Goal: Task Accomplishment & Management: Manage account settings

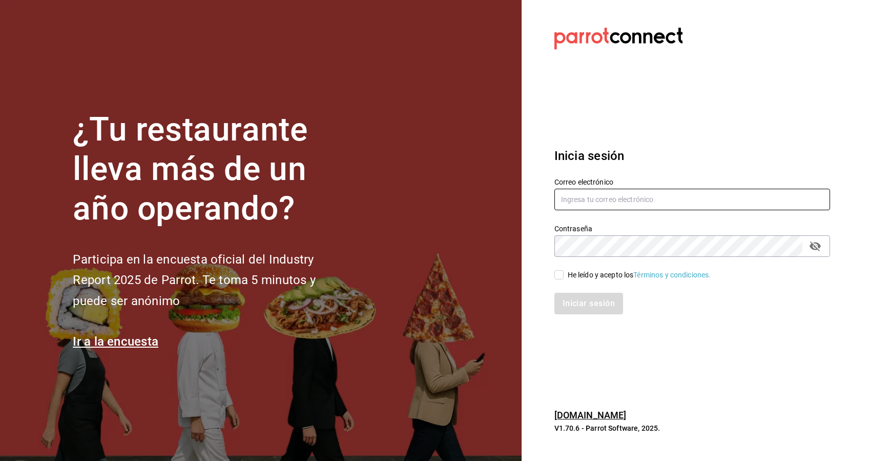
type input "[EMAIL_ADDRESS][DOMAIN_NAME]"
drag, startPoint x: 705, startPoint y: 200, endPoint x: 328, endPoint y: 301, distance: 390.1
click at [328, 301] on div "¿Tu restaurante lleva más de un año operando? Participa en la encuesta oficial …" at bounding box center [434, 230] width 869 height 461
type input "[EMAIL_ADDRESS][DOMAIN_NAME]"
click at [451, 277] on div "¿Tu restaurante lleva más de un año operando? Participa en la encuesta oficial …" at bounding box center [434, 230] width 869 height 461
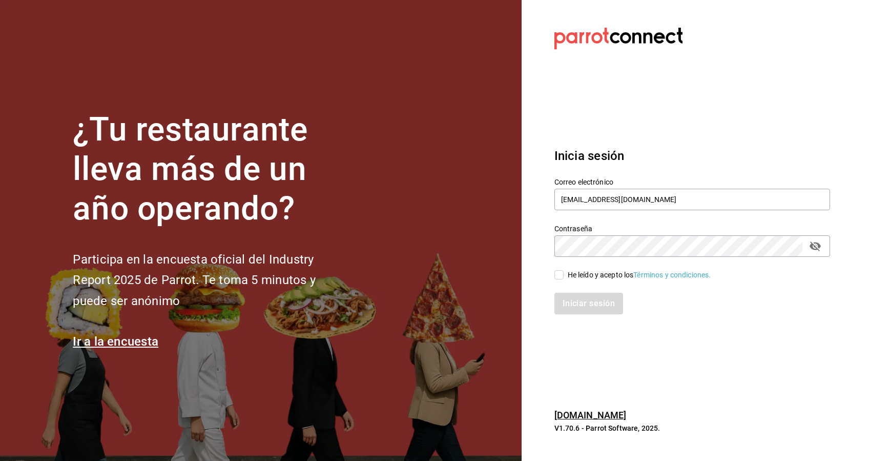
click at [730, 141] on div "Inicia sesión Correo electrónico [EMAIL_ADDRESS][DOMAIN_NAME] Contraseña Contra…" at bounding box center [693, 230] width 276 height 192
click at [558, 277] on input "He leído y acepto los Términos y condiciones." at bounding box center [559, 274] width 9 height 9
checkbox input "true"
click at [589, 307] on button "Iniciar sesión" at bounding box center [590, 304] width 70 height 22
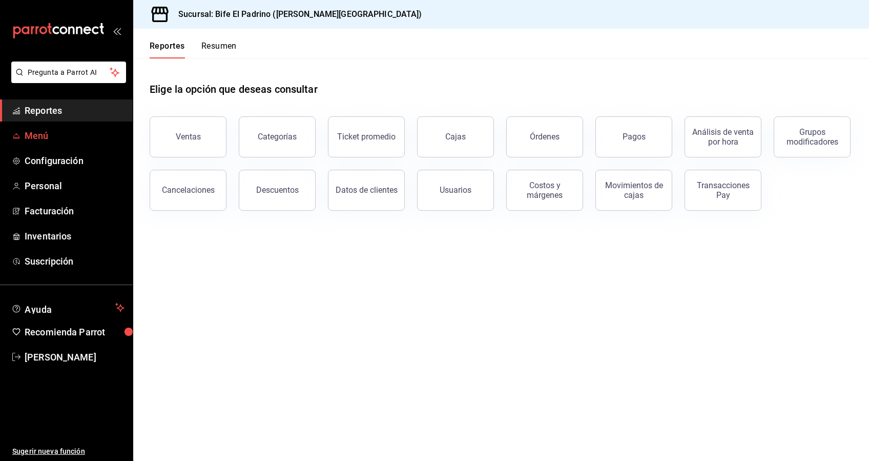
click at [30, 139] on span "Menú" at bounding box center [75, 136] width 100 height 14
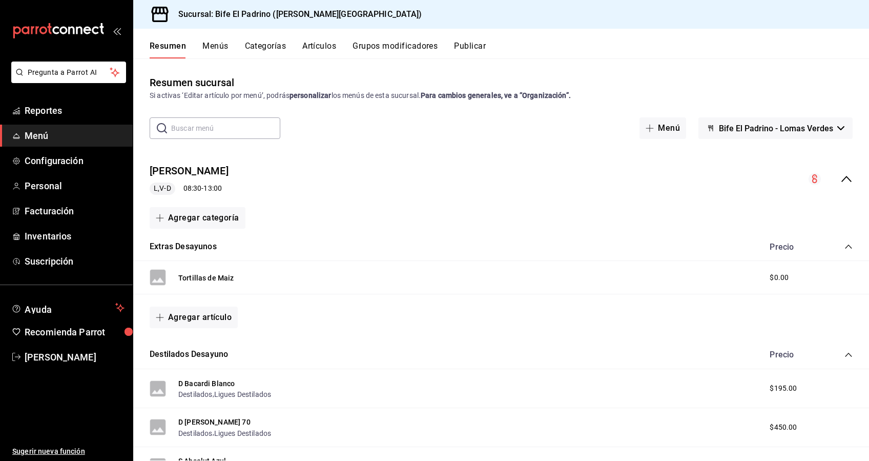
click at [267, 44] on button "Categorías" at bounding box center [266, 49] width 42 height 17
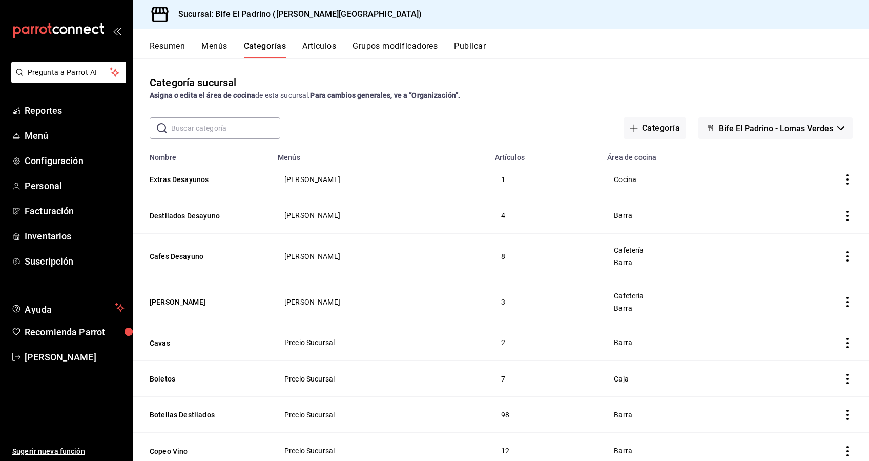
click at [463, 51] on button "Publicar" at bounding box center [470, 49] width 32 height 17
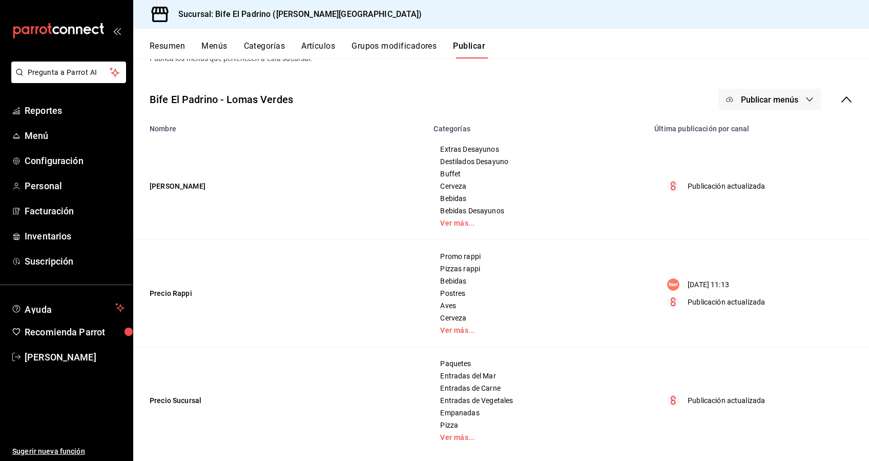
scroll to position [47, 0]
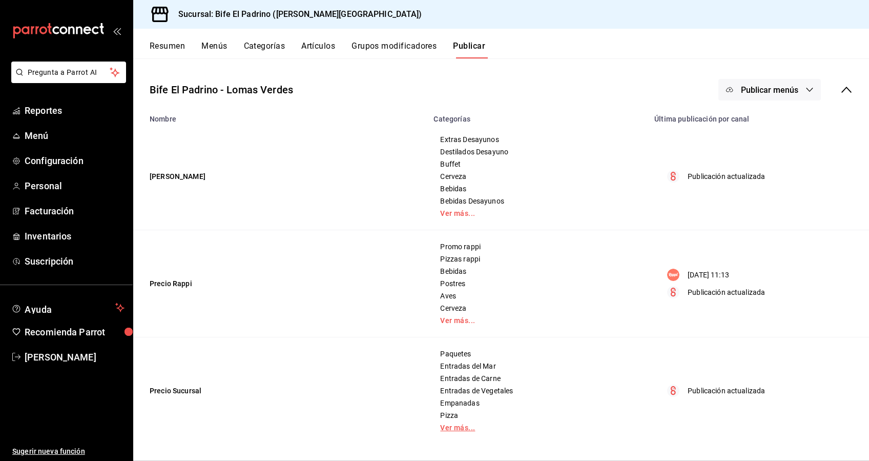
click at [447, 429] on link "Ver más..." at bounding box center [537, 427] width 195 height 7
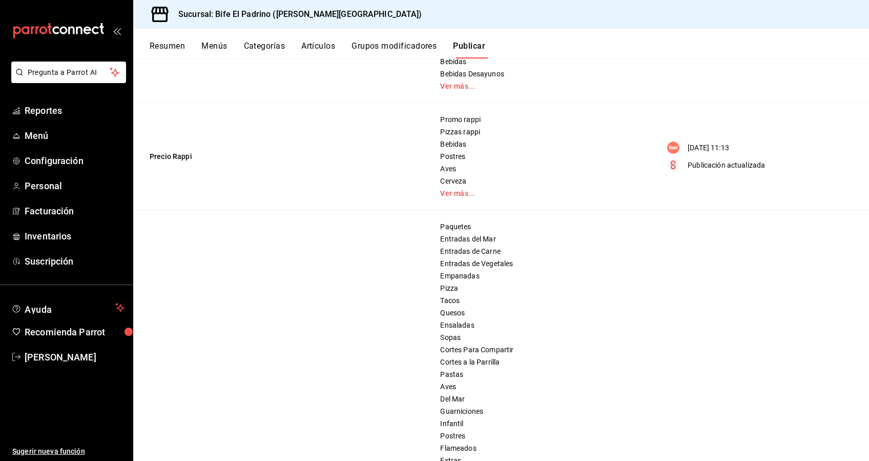
scroll to position [0, 0]
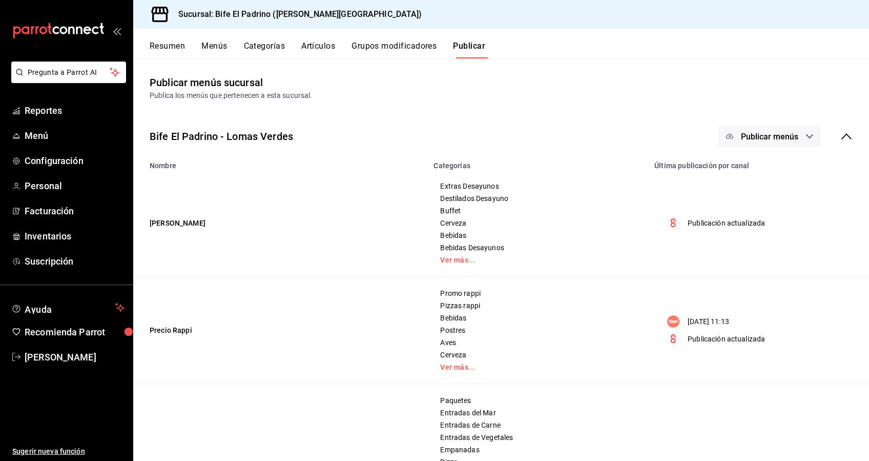
click at [389, 45] on button "Grupos modificadores" at bounding box center [394, 49] width 85 height 17
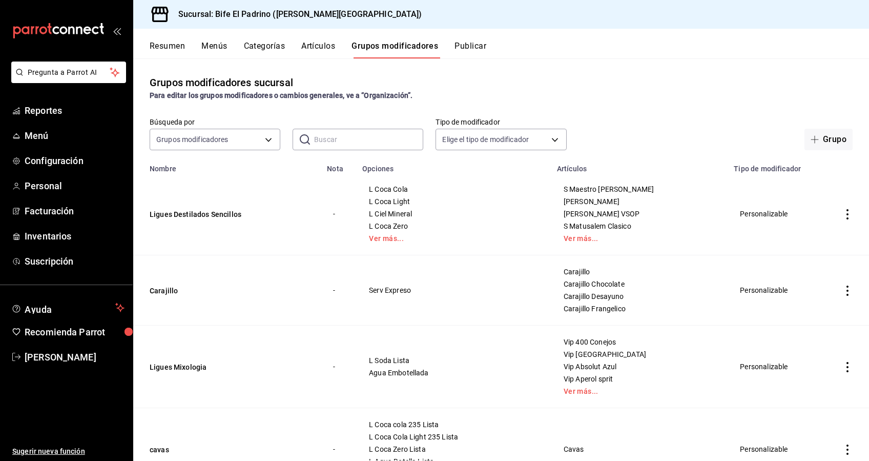
click at [315, 46] on button "Artículos" at bounding box center [318, 49] width 34 height 17
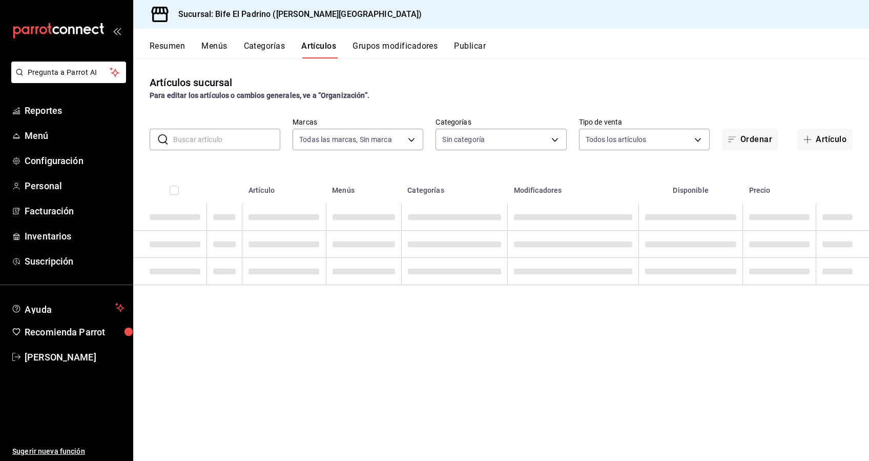
type input "29812e5a-8f7c-4e92-8f2a-002f081b0597"
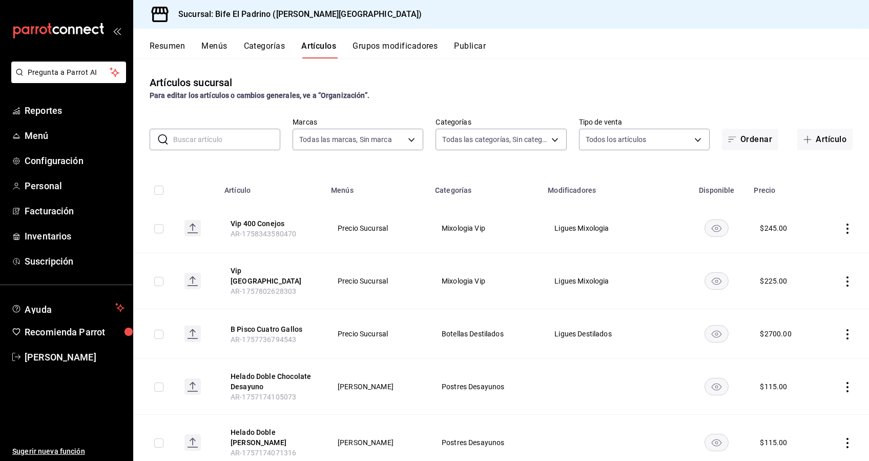
type input "26fff368-dde2-49cc-b82b-959fd44b70ef,e1a85fa7-9893-4e96-a941-5aad07e0ada2,07c83…"
click at [265, 50] on button "Categorías" at bounding box center [265, 49] width 42 height 17
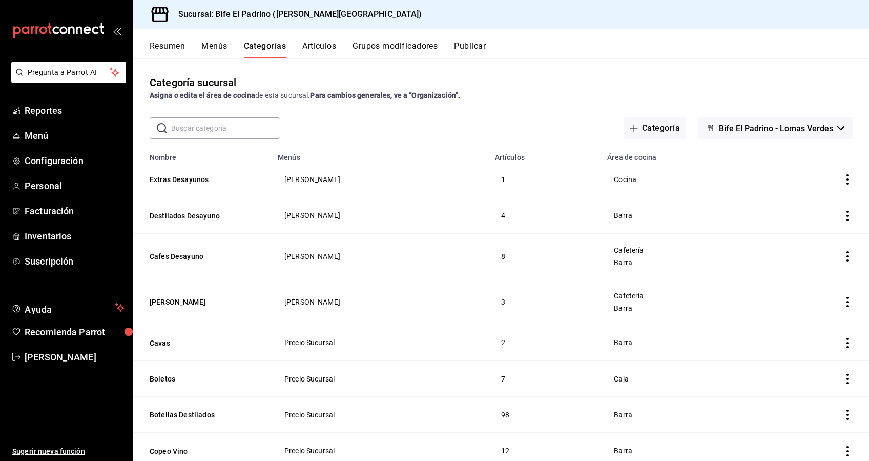
click at [216, 48] on button "Menús" at bounding box center [214, 49] width 26 height 17
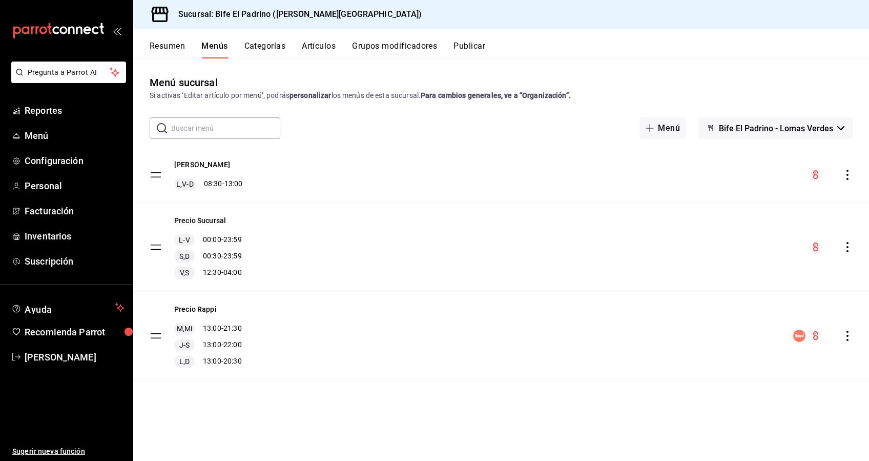
click at [847, 246] on icon "actions" at bounding box center [848, 247] width 2 height 10
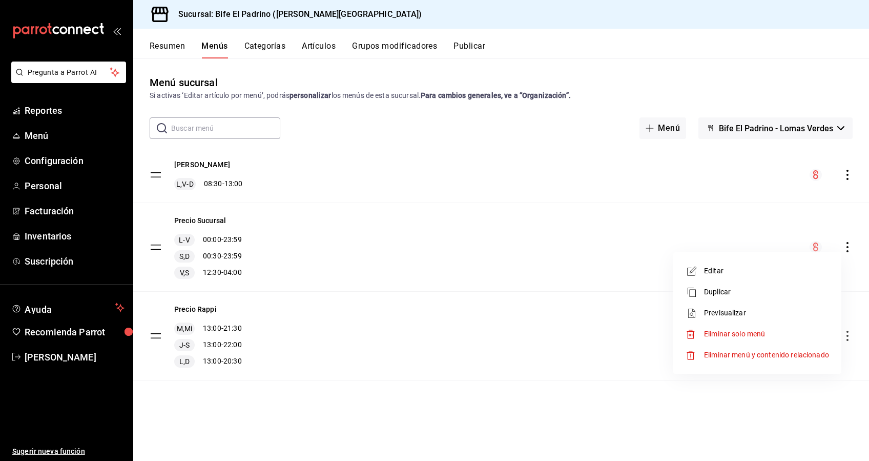
click at [725, 262] on li "Editar" at bounding box center [758, 270] width 160 height 21
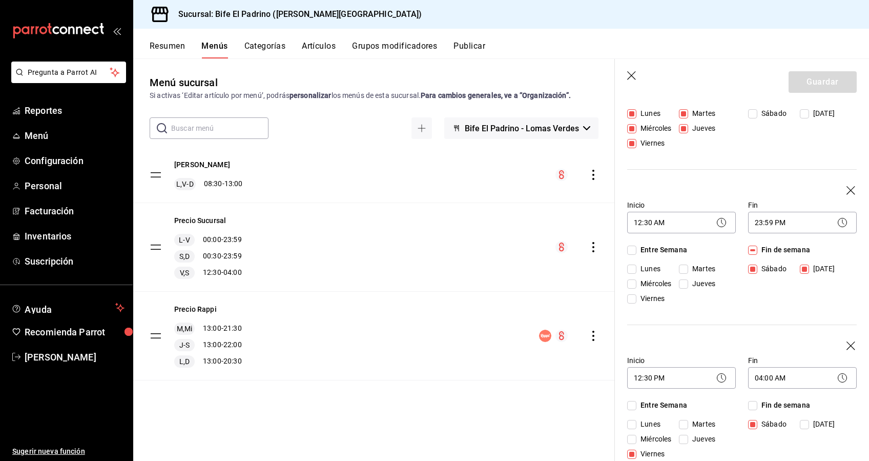
scroll to position [172, 0]
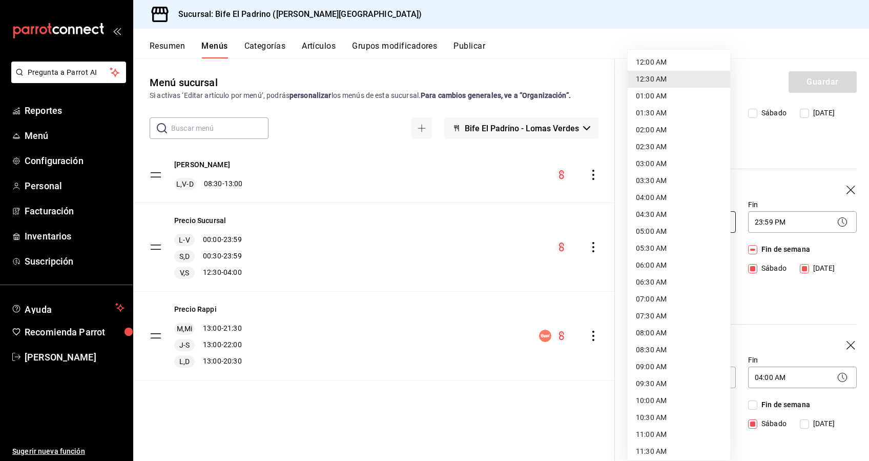
click at [701, 254] on body "Pregunta a Parrot AI Reportes Menú Configuración Personal Facturación Inventari…" at bounding box center [434, 230] width 869 height 461
click at [652, 67] on li "12:00 AM" at bounding box center [679, 62] width 103 height 17
type input "00:00"
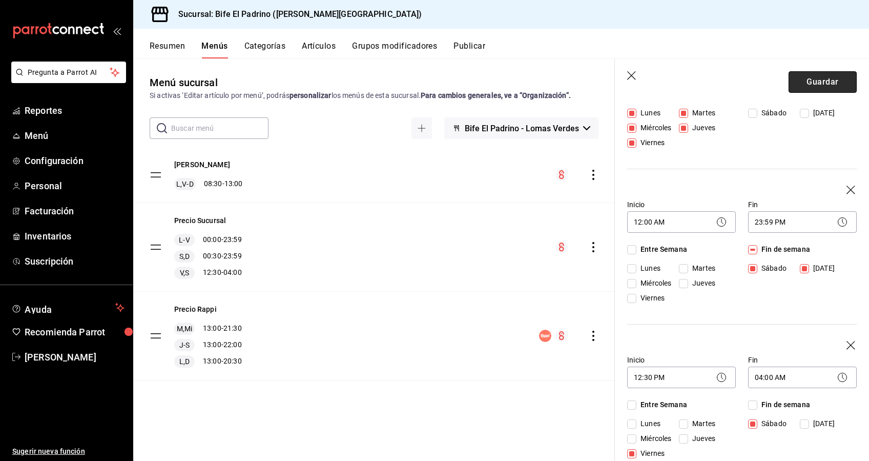
click at [795, 84] on button "Guardar" at bounding box center [823, 82] width 68 height 22
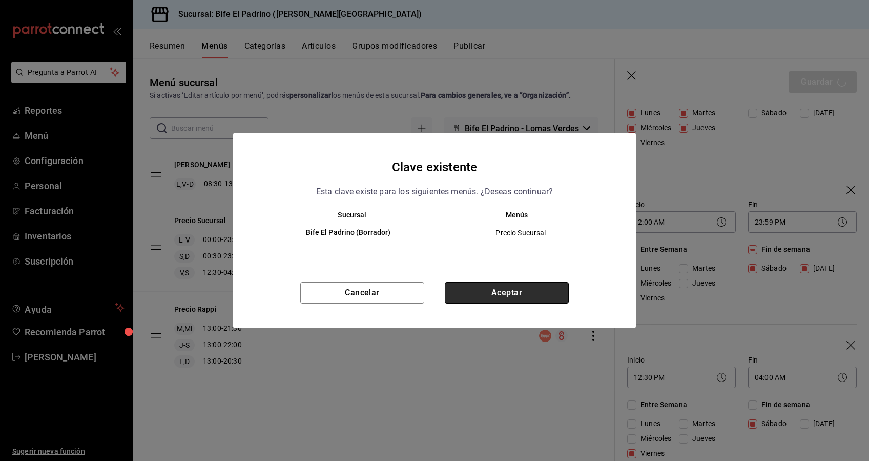
click at [469, 288] on button "Aceptar" at bounding box center [507, 293] width 124 height 22
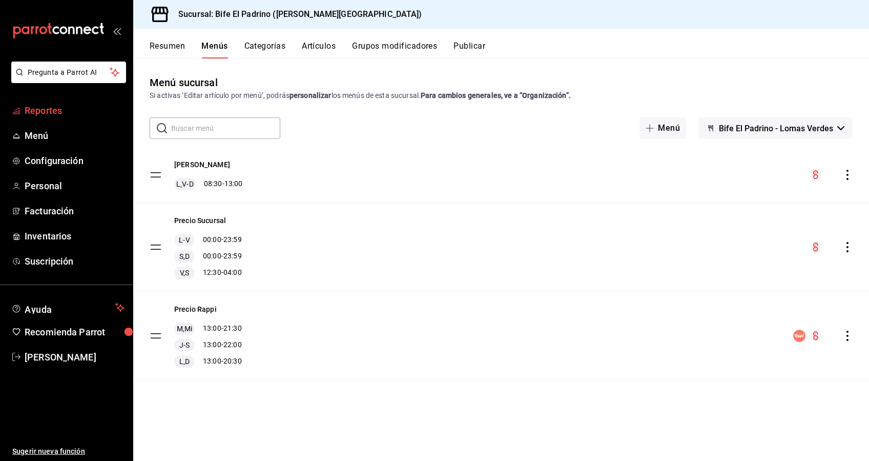
click at [62, 111] on span "Reportes" at bounding box center [75, 111] width 100 height 14
